Goal: Check status: Check status

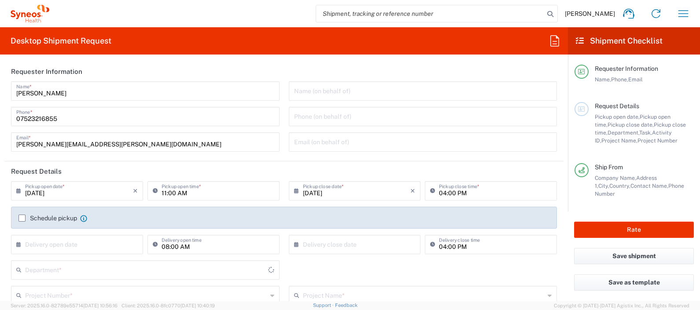
type input "[GEOGRAPHIC_DATA]"
type input "United Kingdom"
type input "Syneos Health UK Limited"
type input "8350"
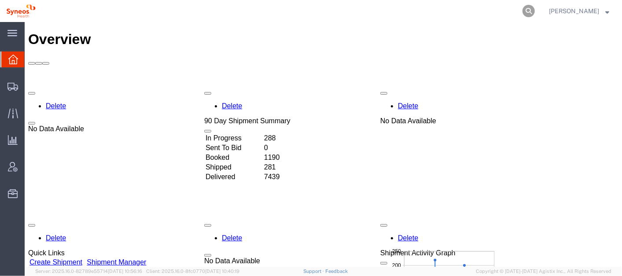
click at [535, 6] on icon at bounding box center [529, 11] width 12 height 12
paste input "56425457"
type input "56425457"
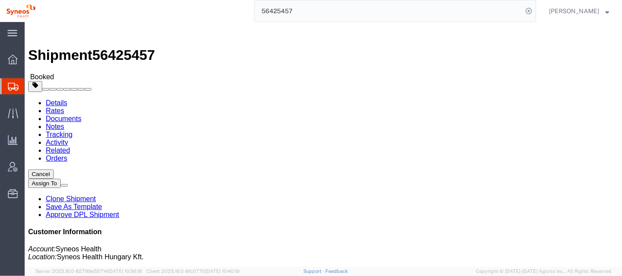
click b "391860564417"
copy b "391860564417"
drag, startPoint x: 192, startPoint y: 92, endPoint x: 156, endPoint y: 93, distance: 36.2
click address "Syneos Helath (Szabina Toth) Science Park, Irinyi Jozsef u. 4-20 B building, 2n…"
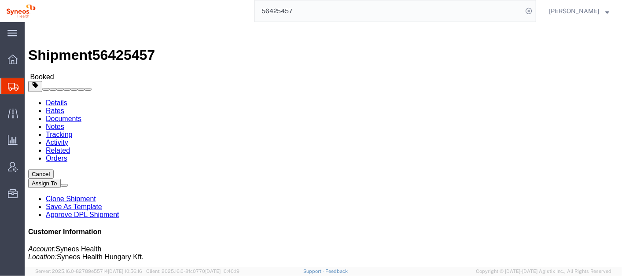
copy address "Szabina Toth"
click icon
drag, startPoint x: 50, startPoint y: 88, endPoint x: 125, endPoint y: 120, distance: 81.3
click address "Zala Vármegyei Szent Rafael Kórház - Jogi Osztály (Fehér Dzsenifer) Zrínyi Mikl…"
copy address "Zala Vármegyei Szent Rafael Kórház - Jogi Osztály (Fehér Dzsenifer) Zrínyi Mikl…"
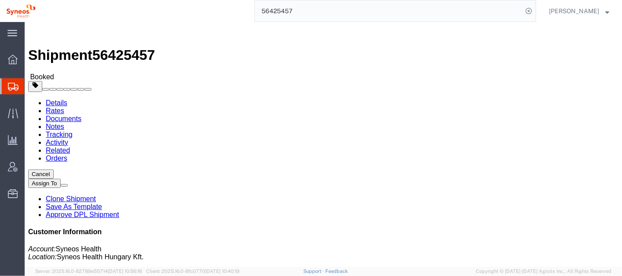
click link "Details"
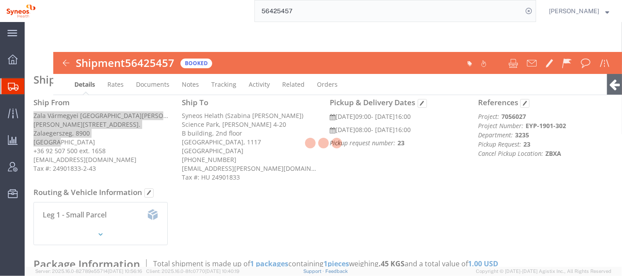
click at [115, 131] on div at bounding box center [324, 144] width 598 height 245
click at [117, 128] on div at bounding box center [324, 144] width 598 height 245
drag, startPoint x: 117, startPoint y: 128, endPoint x: 320, endPoint y: 272, distance: 249.2
click at [320, 272] on div "Server: 2025.16.0-82789e55714 2025-08-11 10:56:16 Client: 2025.16.0-8fc0770 202…" at bounding box center [324, 149] width 598 height 254
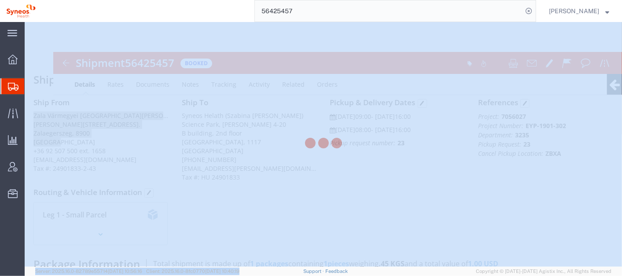
click at [336, 135] on div at bounding box center [324, 144] width 598 height 245
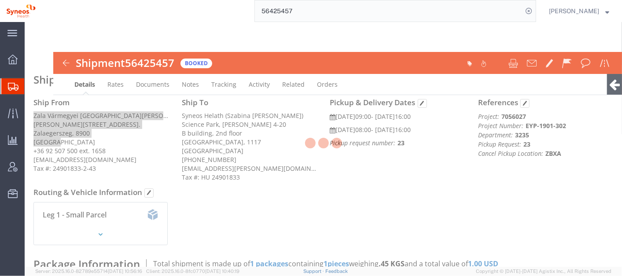
click at [313, 178] on div at bounding box center [324, 144] width 598 height 245
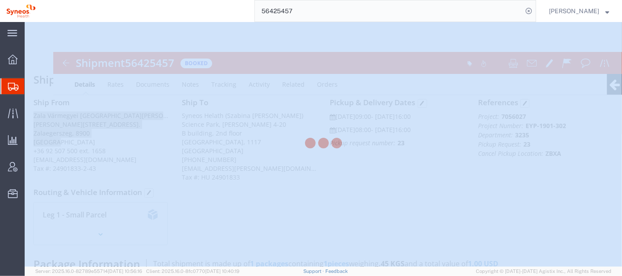
drag, startPoint x: 621, startPoint y: 106, endPoint x: 623, endPoint y: 136, distance: 29.5
click at [622, 136] on html "main_menu Created with Sketch. Collapse Menu Overview Shipments Shipment Manage…" at bounding box center [311, 138] width 622 height 276
click at [508, 152] on div at bounding box center [324, 144] width 598 height 245
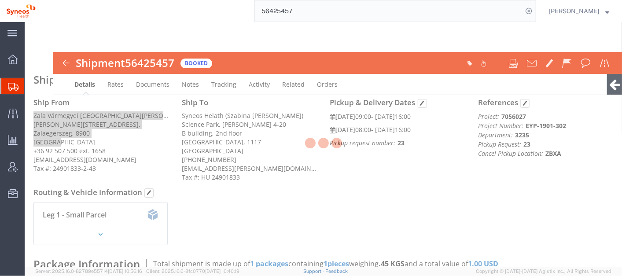
click at [270, 100] on div at bounding box center [324, 144] width 598 height 245
